Goal: Submit feedback/report problem

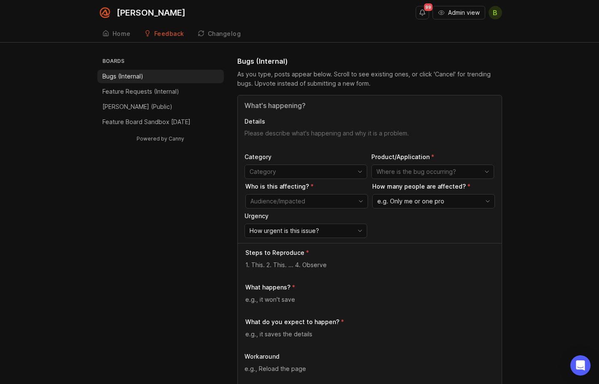
click at [301, 105] on input "Title" at bounding box center [370, 105] width 251 height 10
type input "The chat widget started lagging, a server blip followed."
click at [324, 133] on textarea "Details" at bounding box center [370, 137] width 251 height 17
click at [320, 104] on input "The chat widget started lagging, a server blip followed." at bounding box center [370, 105] width 251 height 10
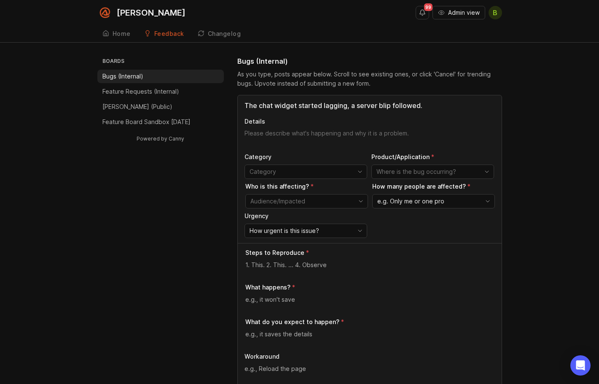
click at [320, 104] on input "The chat widget started lagging, a server blip followed." at bounding box center [370, 105] width 251 height 10
click at [309, 136] on textarea "Details" at bounding box center [370, 137] width 251 height 17
paste textarea "The chat widget started lagging, a server blip followed."
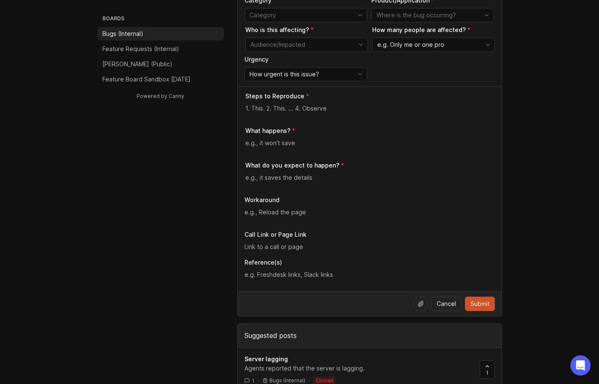
scroll to position [42, 0]
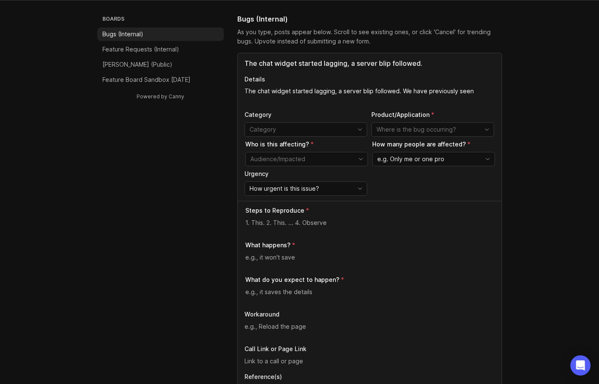
type textarea "The chat widget started lagging, a server blip followed. We have previously seen"
